Goal: Task Accomplishment & Management: Manage account settings

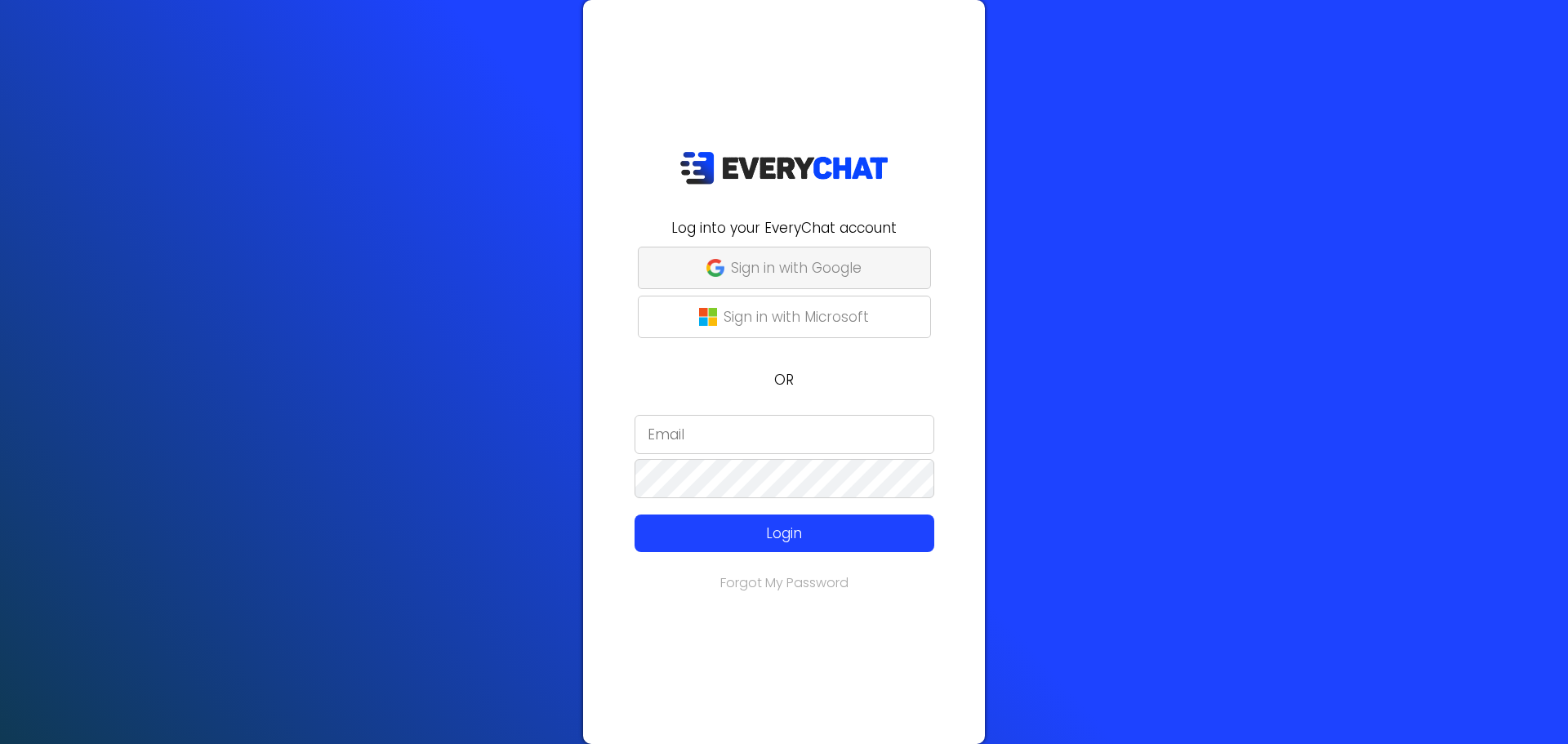
click at [818, 264] on p "Sign in with Google" at bounding box center [796, 268] width 131 height 21
click at [770, 526] on p "Login" at bounding box center [784, 534] width 239 height 21
